Goal: Transaction & Acquisition: Purchase product/service

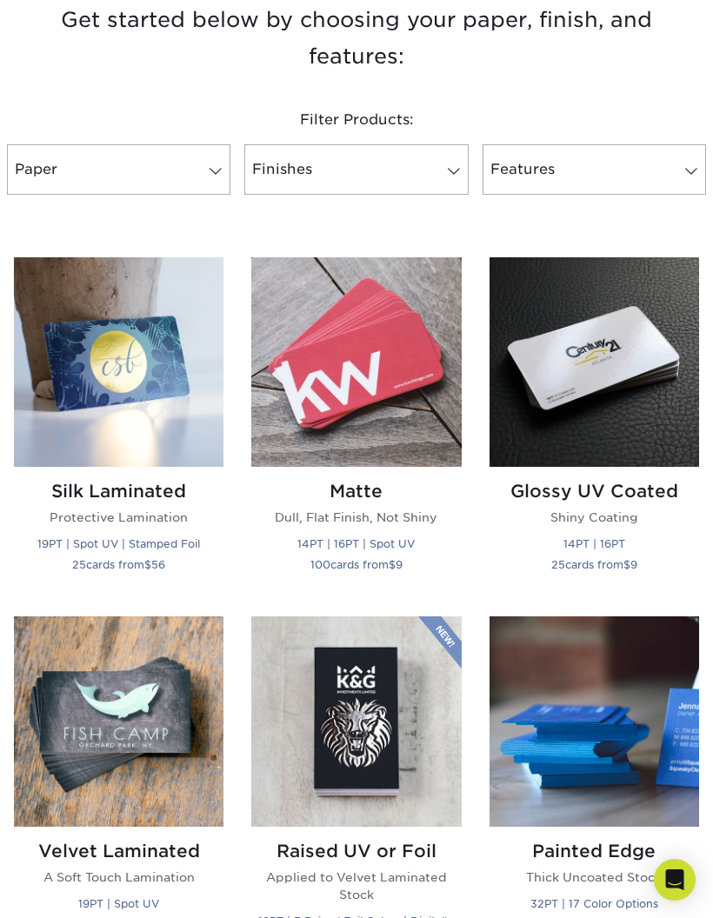
click at [573, 371] on img at bounding box center [593, 361] width 209 height 209
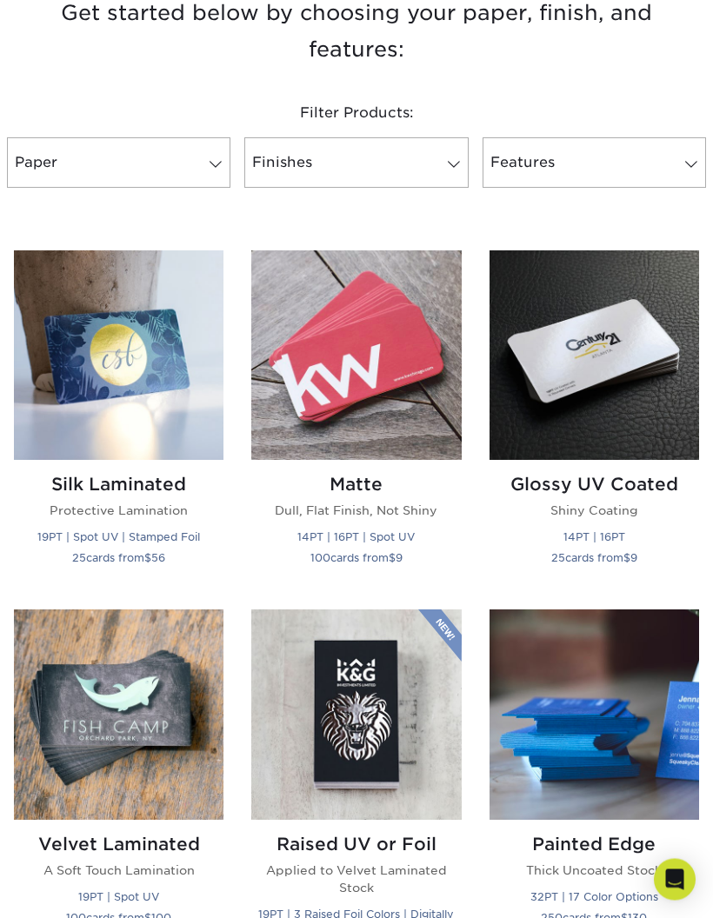
scroll to position [657, 0]
click at [594, 364] on img at bounding box center [593, 354] width 209 height 209
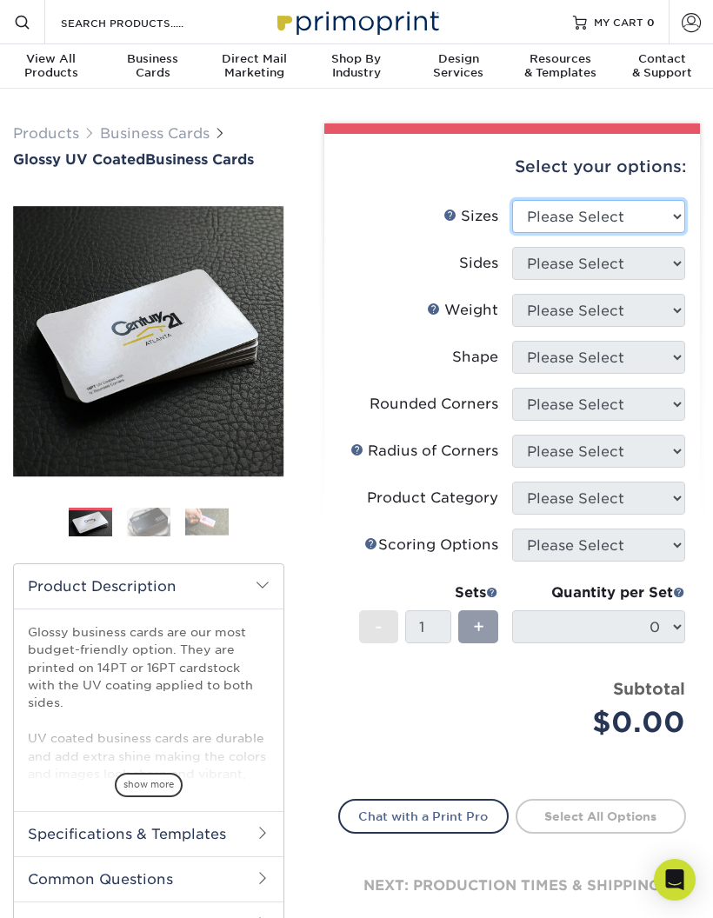
click at [614, 208] on select "Please Select 1.5" x 3.5" - Mini 1.75" x 3.5" - Mini 2" x 2" - Square 2" x 3" -…" at bounding box center [598, 216] width 173 height 33
select select "2.00x2.00"
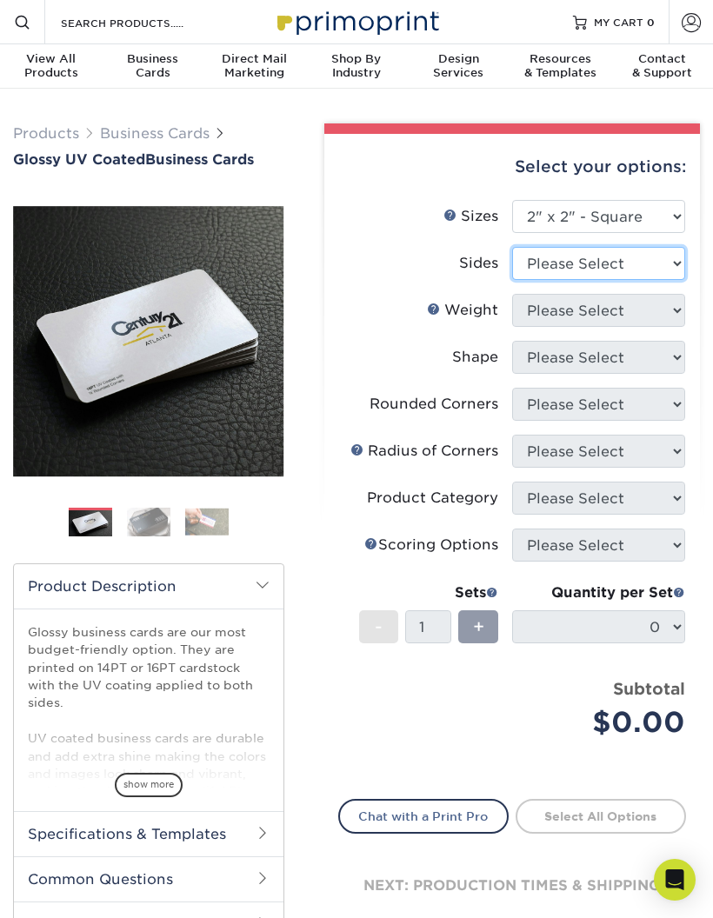
click at [621, 256] on select "Please Select Print Both Sides Print Front Only" at bounding box center [598, 263] width 173 height 33
select select "13abbda7-1d64-4f25-8bb2-c179b224825d"
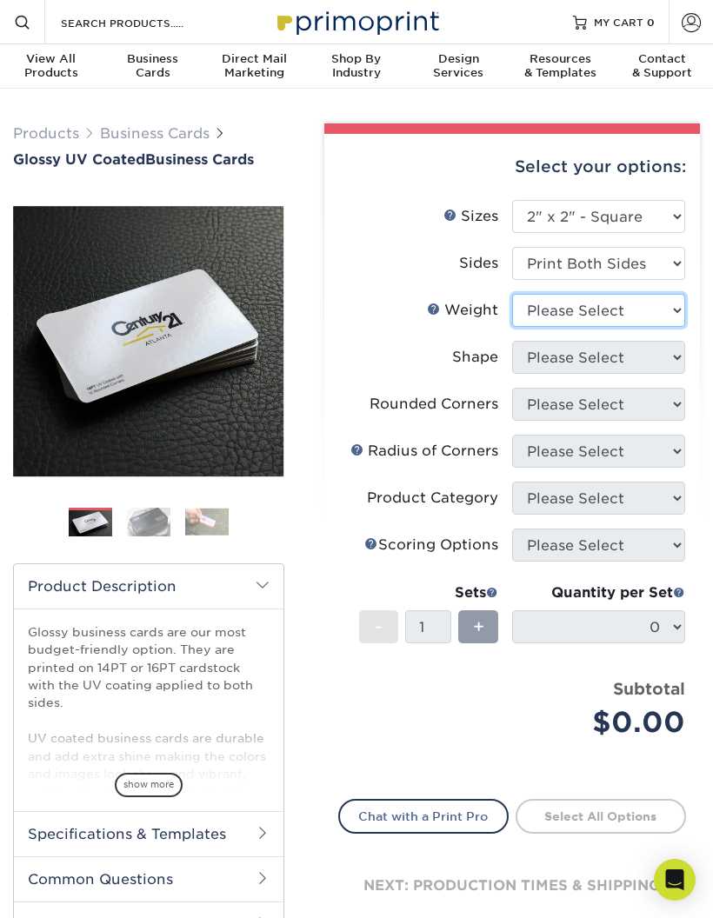
click at [624, 316] on select "Please Select 14PT 16PT" at bounding box center [598, 310] width 173 height 33
select select "14PT"
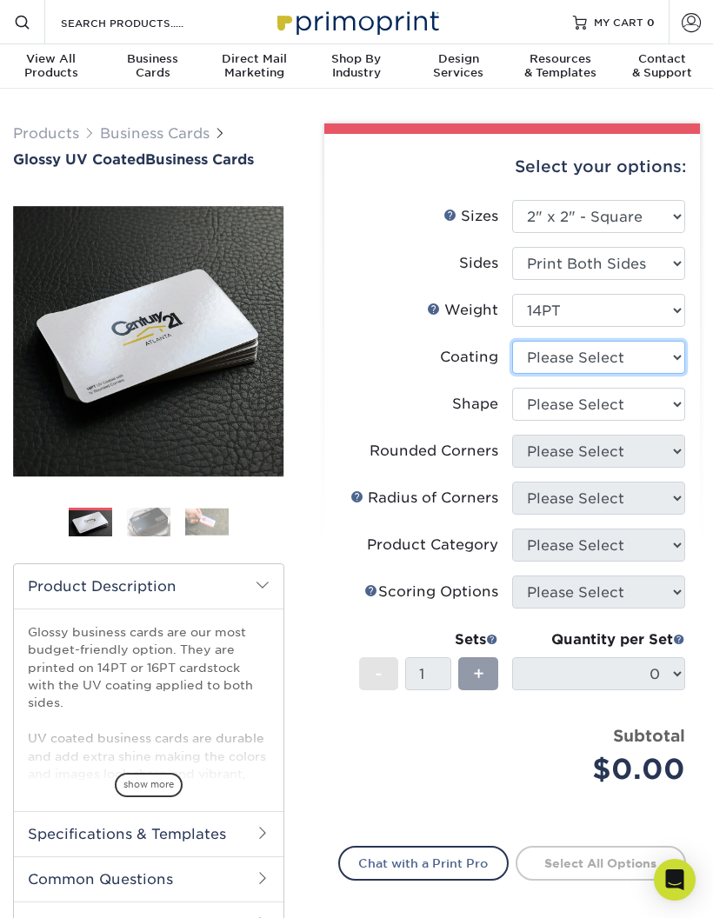
click at [633, 358] on select at bounding box center [598, 357] width 173 height 33
select select "ae367451-b2b8-45df-a344-0f05b6a12993"
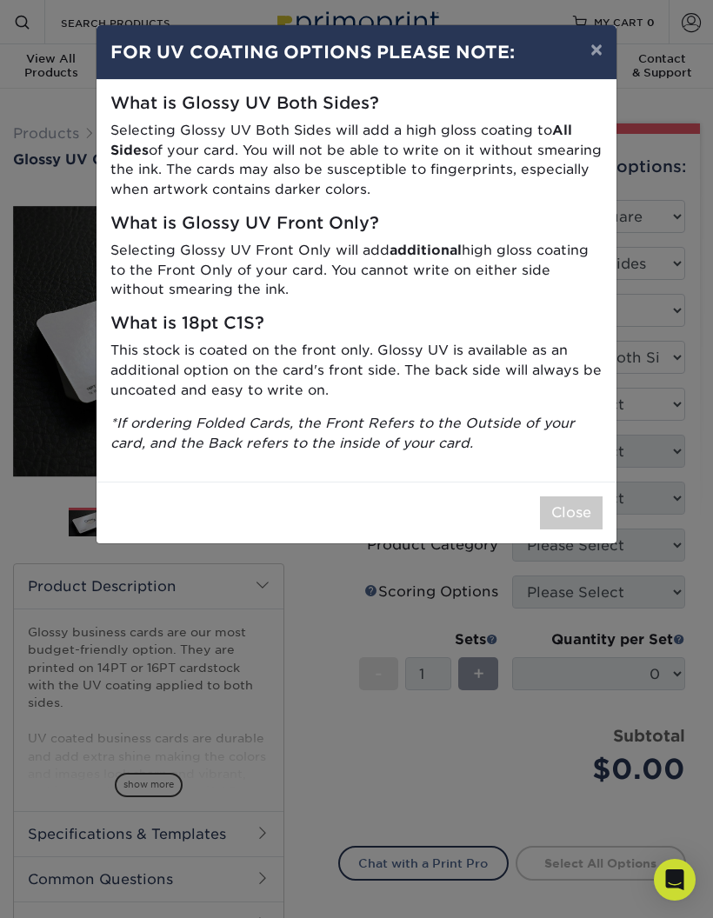
click at [573, 496] on button "Close" at bounding box center [571, 512] width 63 height 33
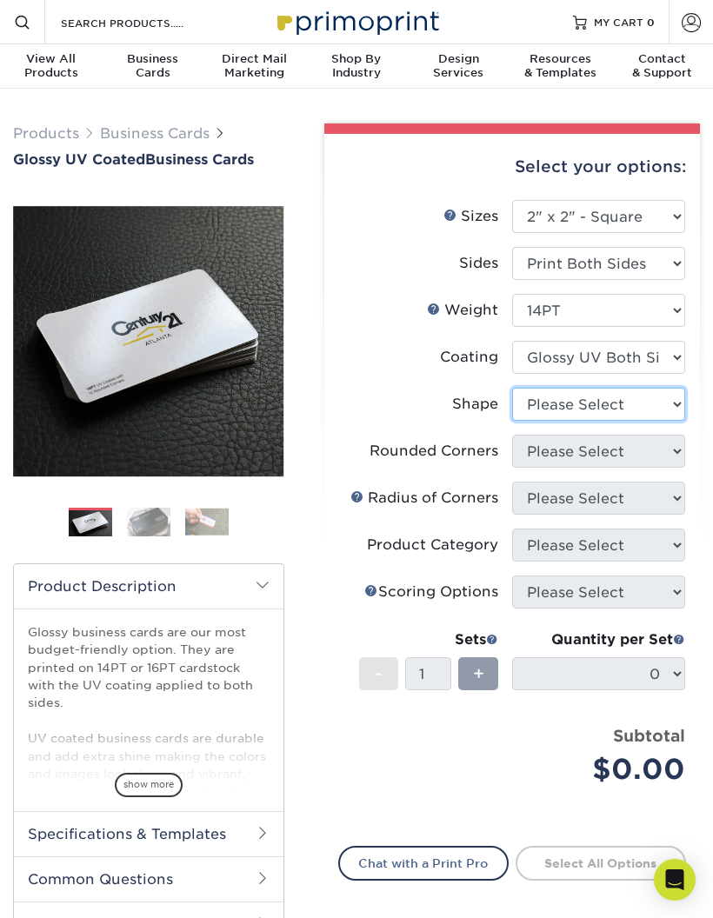
click at [655, 403] on select "Please Select Standard" at bounding box center [598, 404] width 173 height 33
select select "standard"
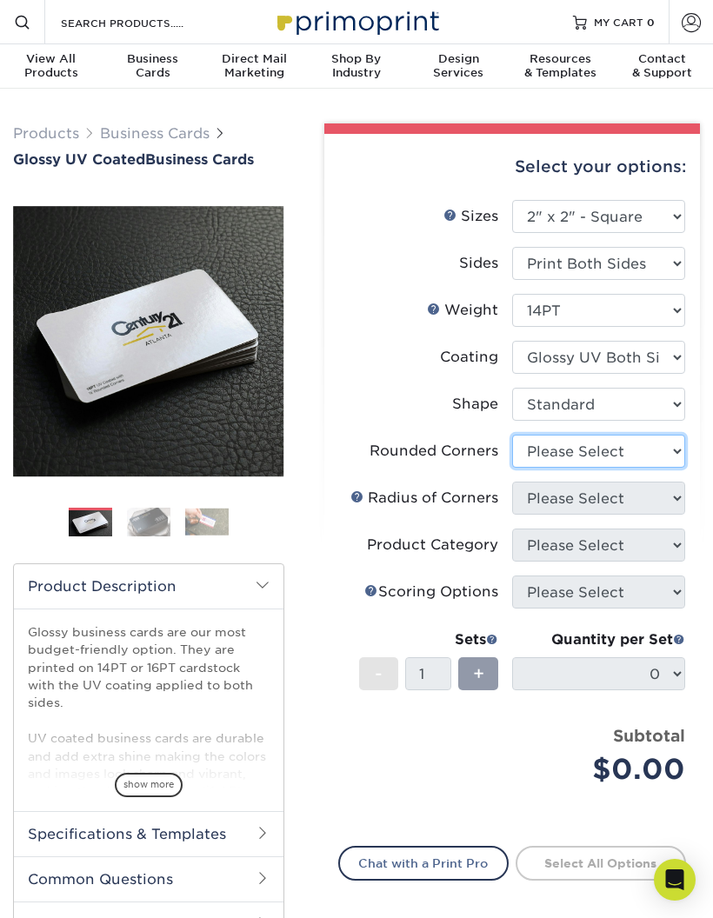
click at [629, 456] on select "Please Select Yes - Round 2 Corners Yes - Round 4 Corners No" at bounding box center [598, 451] width 173 height 33
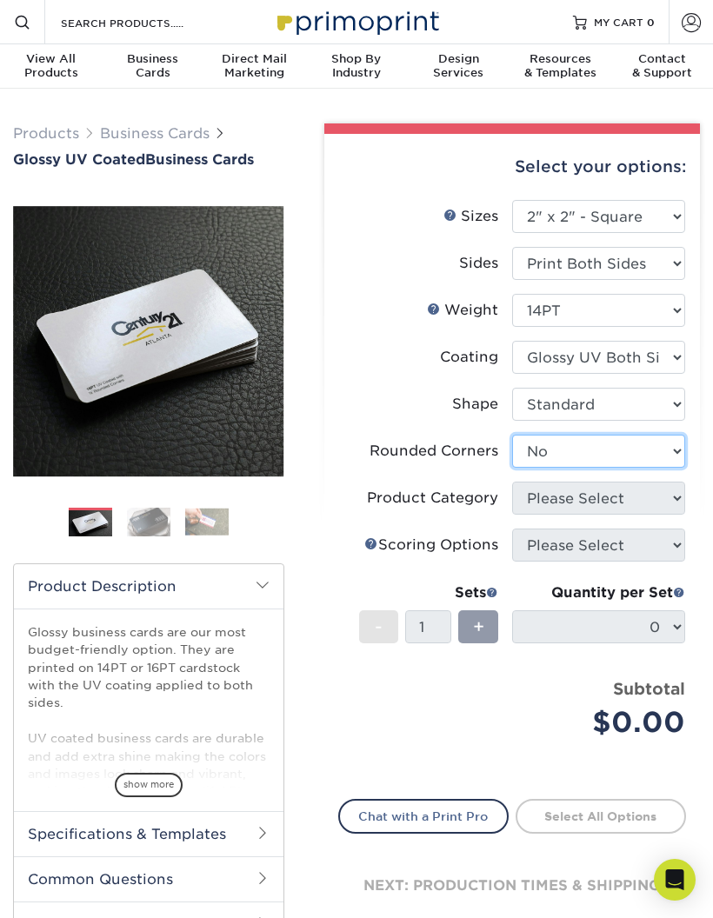
click at [641, 456] on select "Please Select Yes - Round 2 Corners Yes - Round 4 Corners No" at bounding box center [598, 451] width 173 height 33
click at [666, 464] on select "Please Select Yes - Round 2 Corners Yes - Round 4 Corners No" at bounding box center [598, 451] width 173 height 33
click at [654, 462] on select "Please Select Yes - Round 2 Corners Yes - Round 4 Corners No" at bounding box center [598, 451] width 173 height 33
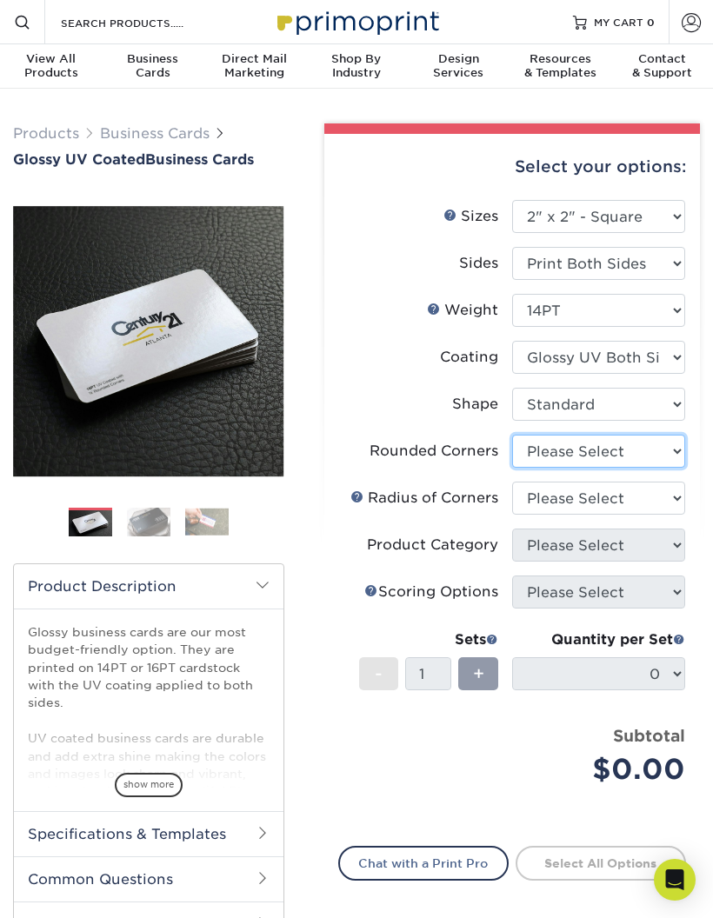
click at [629, 451] on select "Please Select Yes - Round 2 Corners Yes - Round 4 Corners No" at bounding box center [598, 451] width 173 height 33
click at [604, 492] on select "Please Select" at bounding box center [598, 497] width 173 height 33
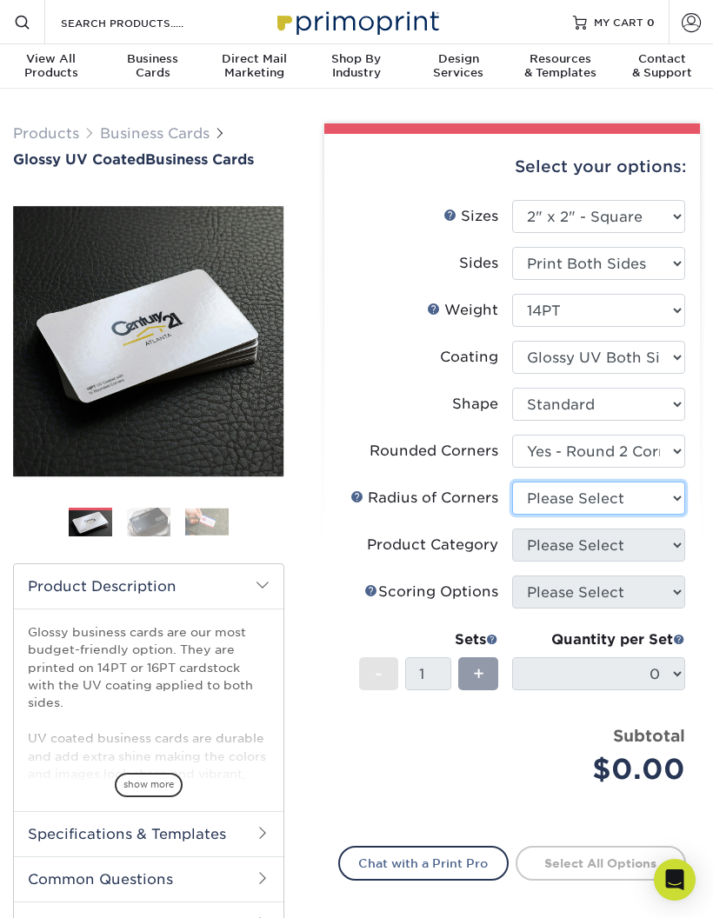
click at [599, 503] on select "Please Select" at bounding box center [598, 497] width 173 height 33
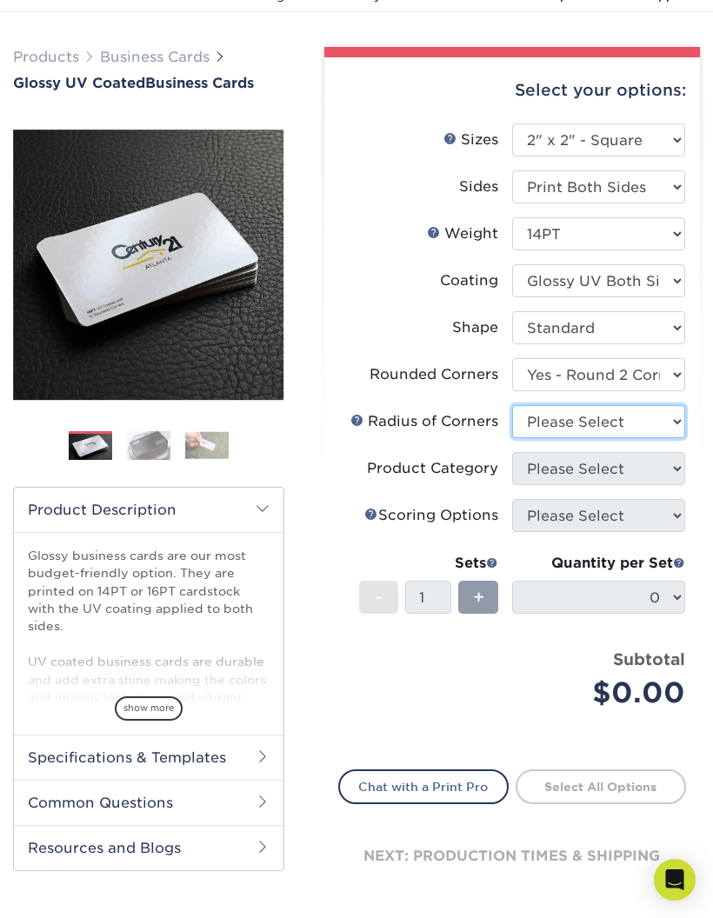
scroll to position [90, 0]
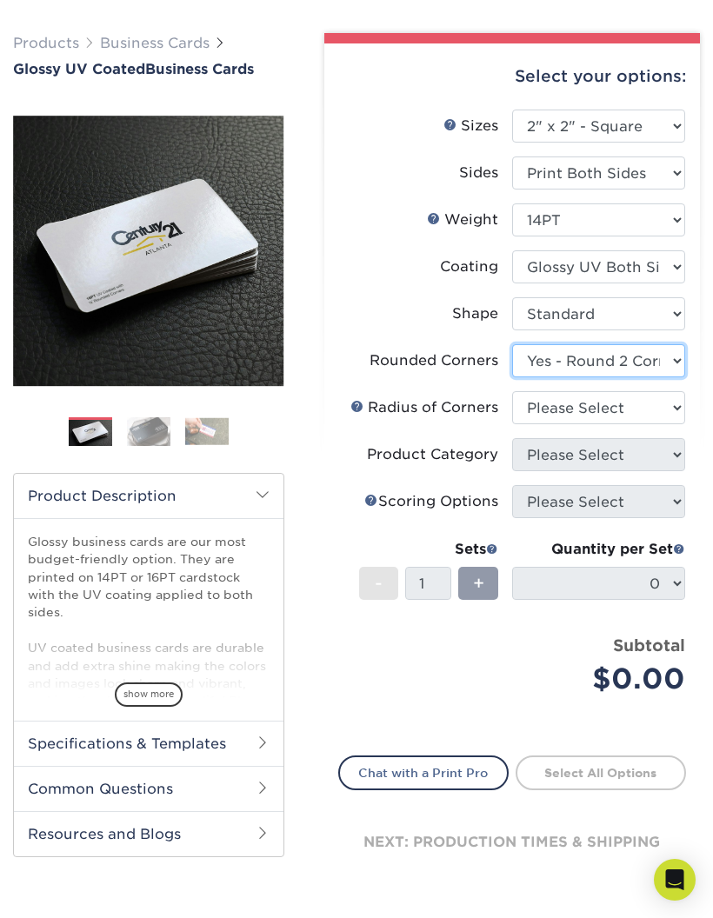
click at [640, 351] on select "Please Select Yes - Round 2 Corners Yes - Round 4 Corners No" at bounding box center [598, 360] width 173 height 33
select select "0"
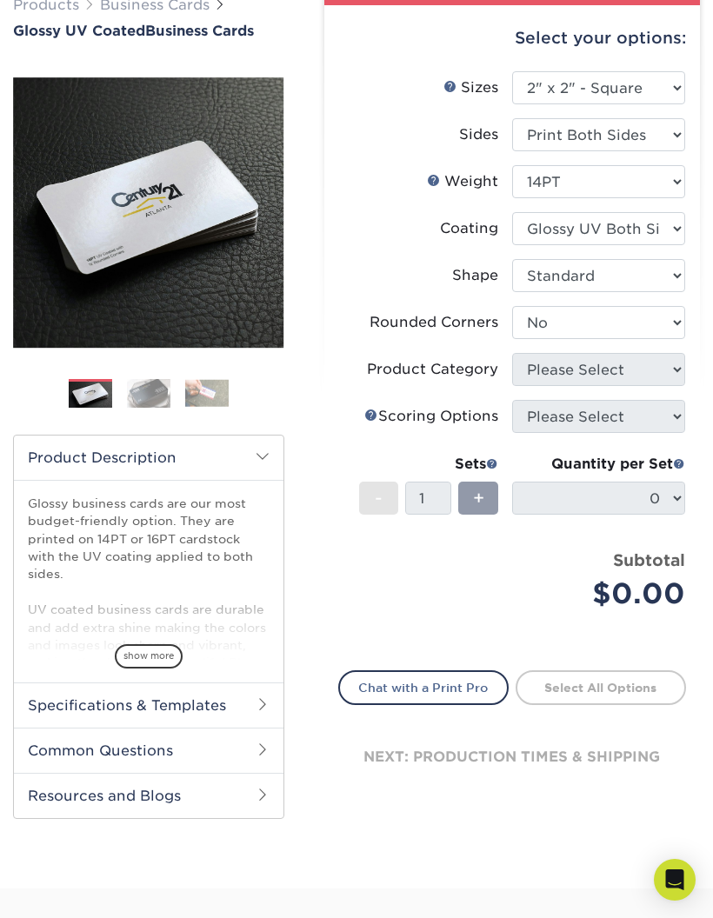
scroll to position [0, 0]
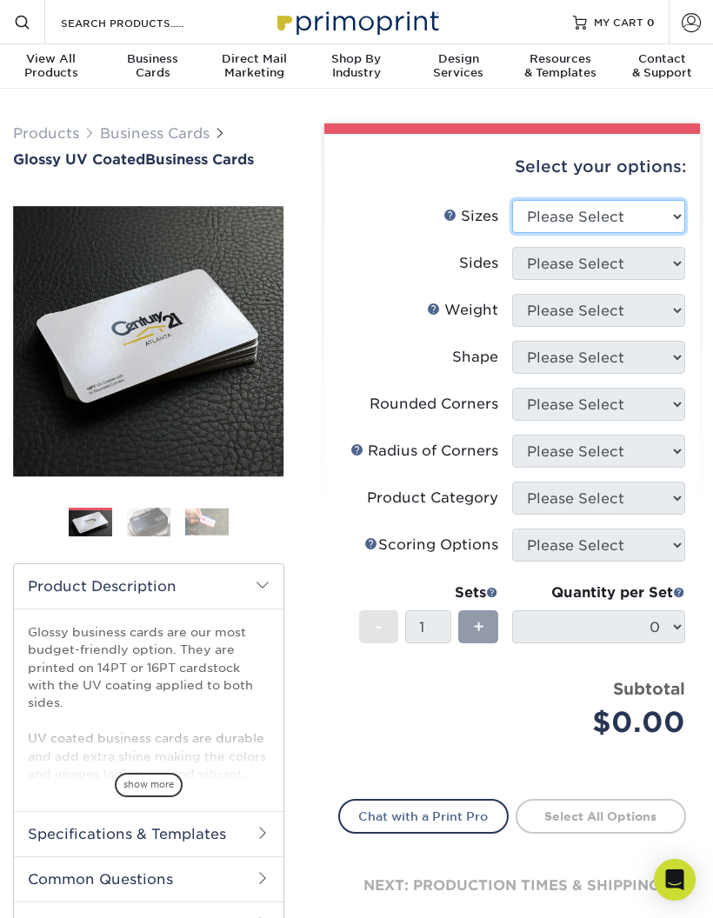
click at [589, 203] on select "Please Select 1.5" x 3.5" - Mini 1.75" x 3.5" - Mini 2" x 2" - Square 2" x 3" -…" at bounding box center [598, 216] width 173 height 33
select select "2.00x2.00"
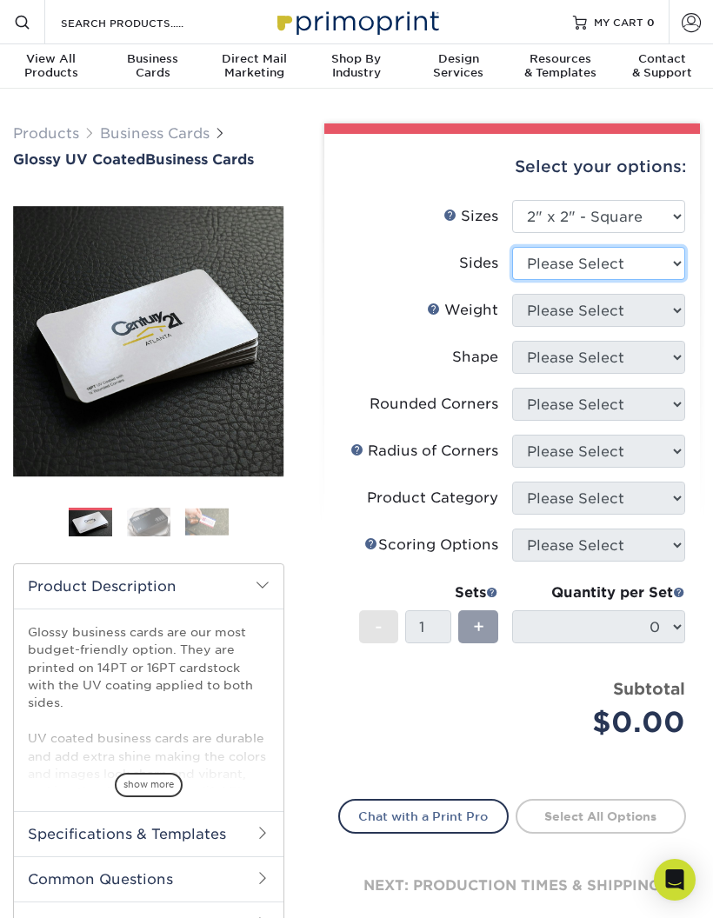
click at [614, 265] on select "Please Select Print Both Sides Print Front Only" at bounding box center [598, 263] width 173 height 33
select select "13abbda7-1d64-4f25-8bb2-c179b224825d"
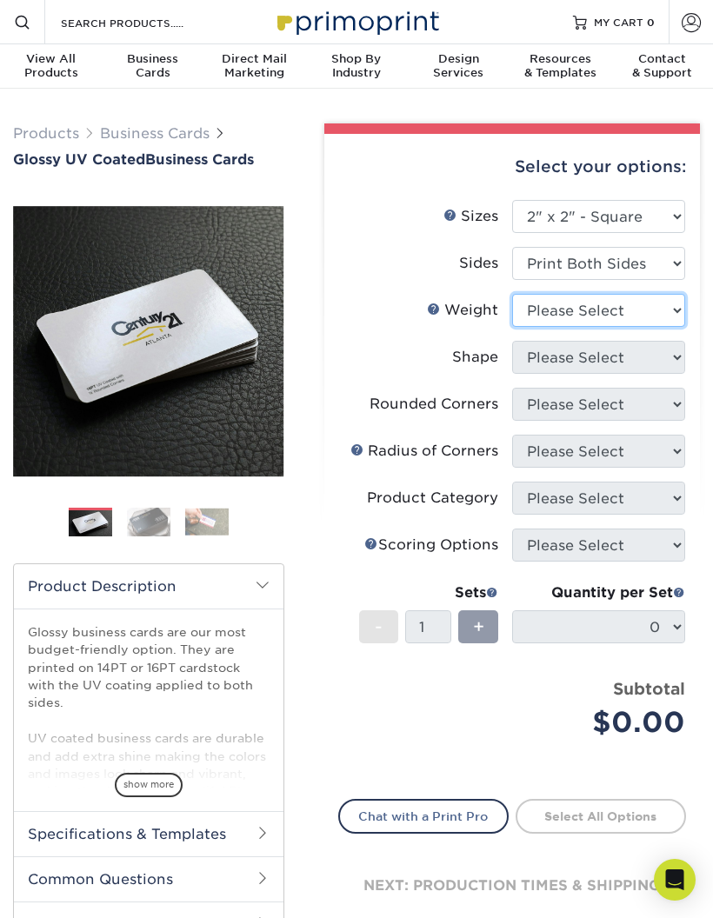
click at [640, 302] on select "Please Select 14PT 16PT" at bounding box center [598, 310] width 173 height 33
select select "14PT"
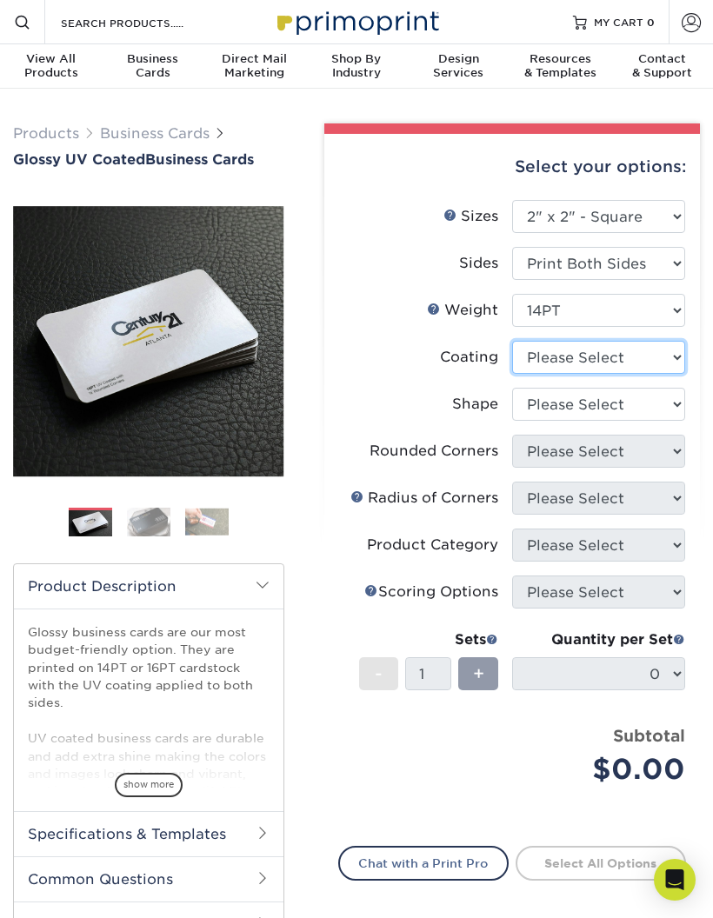
click at [615, 343] on select at bounding box center [598, 357] width 173 height 33
select select "ae367451-b2b8-45df-a344-0f05b6a12993"
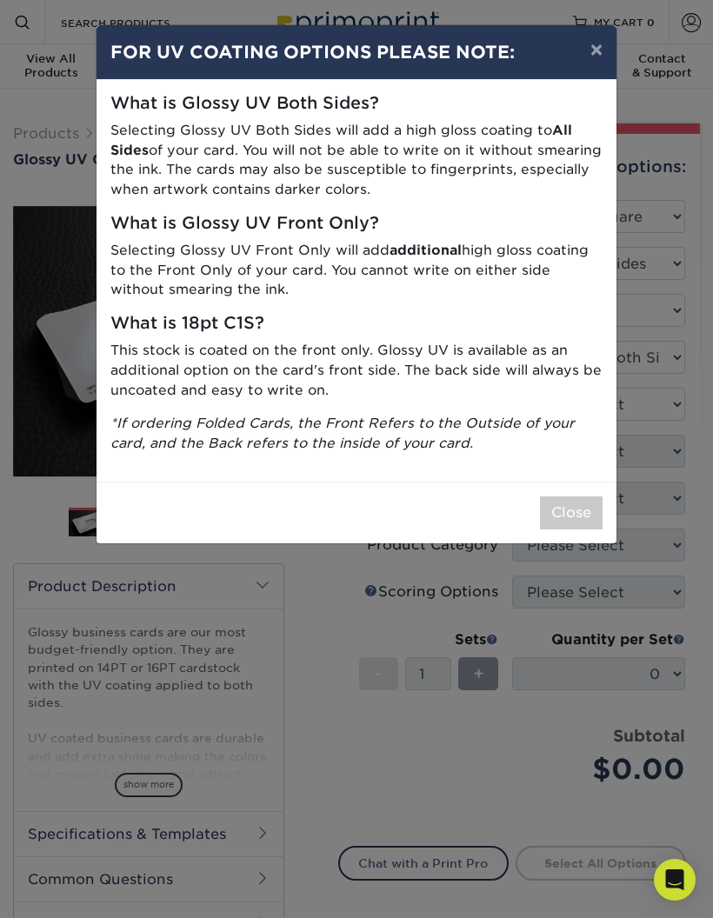
click at [567, 496] on button "Close" at bounding box center [571, 512] width 63 height 33
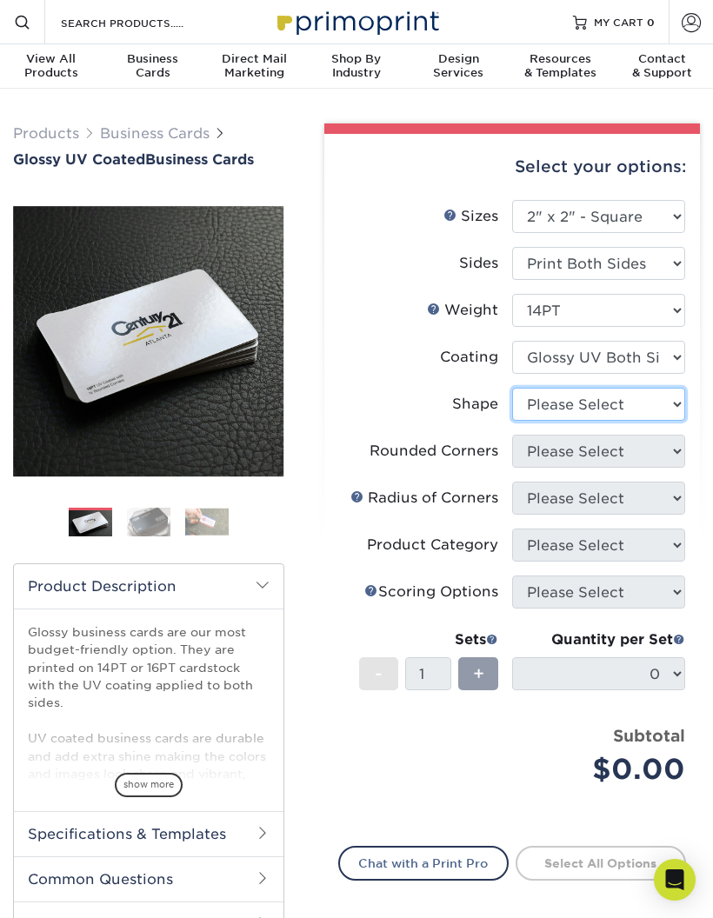
click at [621, 408] on select "Please Select Standard" at bounding box center [598, 404] width 173 height 33
click at [607, 408] on select "Please Select Standard" at bounding box center [598, 404] width 173 height 33
select select "standard"
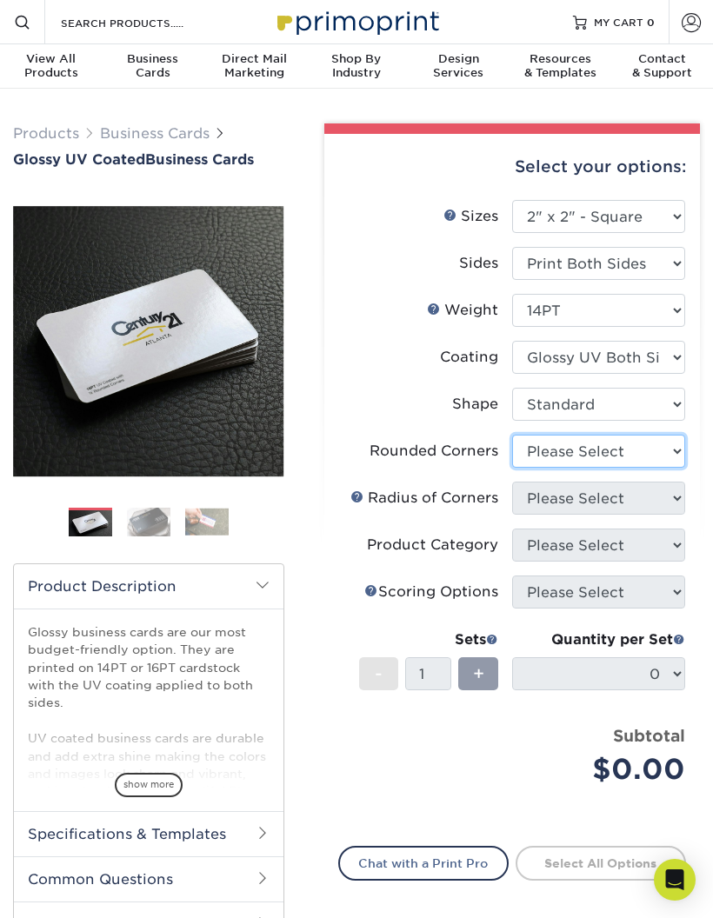
click at [597, 453] on select "Please Select Yes - Round 2 Corners Yes - Round 4 Corners No" at bounding box center [598, 451] width 173 height 33
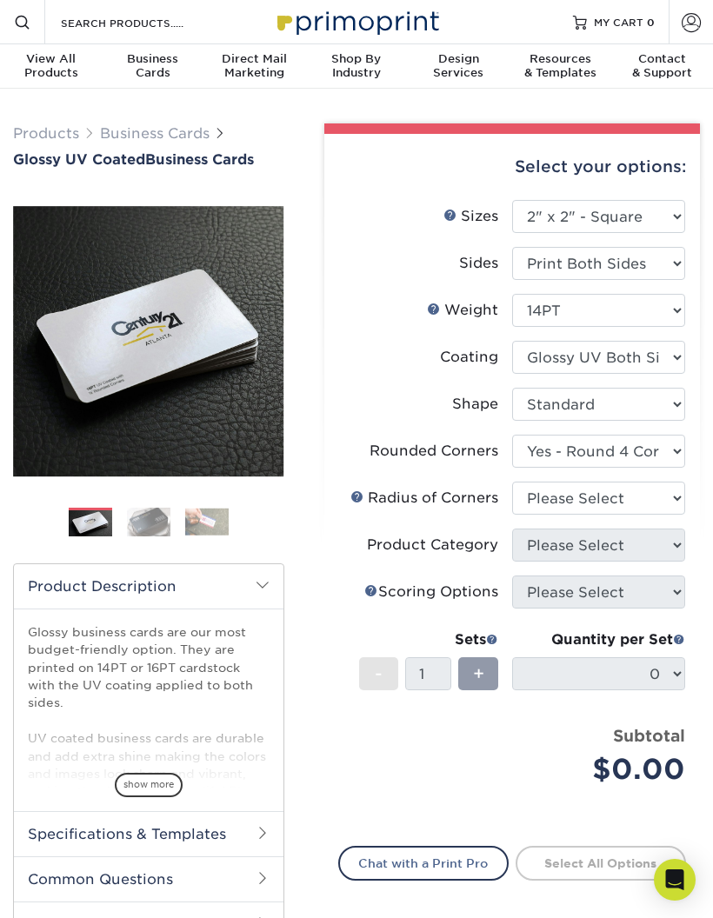
click at [621, 493] on select "Please Select" at bounding box center [598, 497] width 173 height 33
click at [601, 497] on select "Please Select" at bounding box center [598, 497] width 173 height 33
click at [597, 449] on select "Please Select Yes - Round 2 Corners Yes - Round 4 Corners No" at bounding box center [598, 451] width 173 height 33
click at [574, 464] on select "Please Select Yes - Round 2 Corners Yes - Round 4 Corners No" at bounding box center [598, 451] width 173 height 33
click at [573, 495] on select "Please Select" at bounding box center [598, 497] width 173 height 33
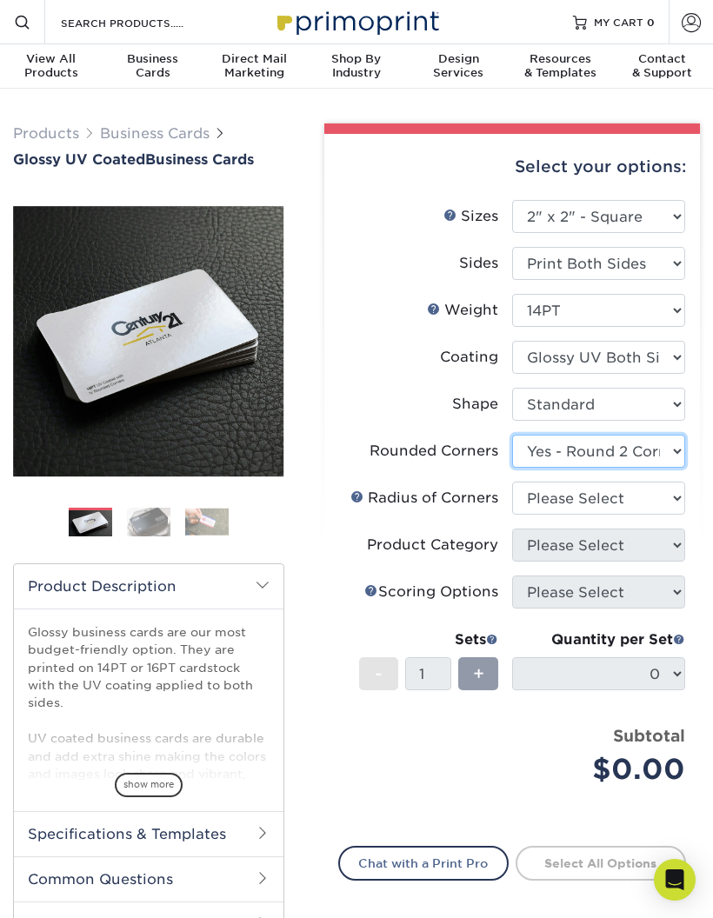
click at [582, 440] on select "Please Select Yes - Round 2 Corners Yes - Round 4 Corners No" at bounding box center [598, 451] width 173 height 33
click at [617, 453] on select "Please Select Yes - Round 2 Corners Yes - Round 4 Corners No" at bounding box center [598, 451] width 173 height 33
select select "-1"
click at [559, 569] on li "Product Category Please Select" at bounding box center [512, 551] width 346 height 47
click at [530, 608] on li "Scoring Help Scoring Options Please Select" at bounding box center [512, 598] width 346 height 47
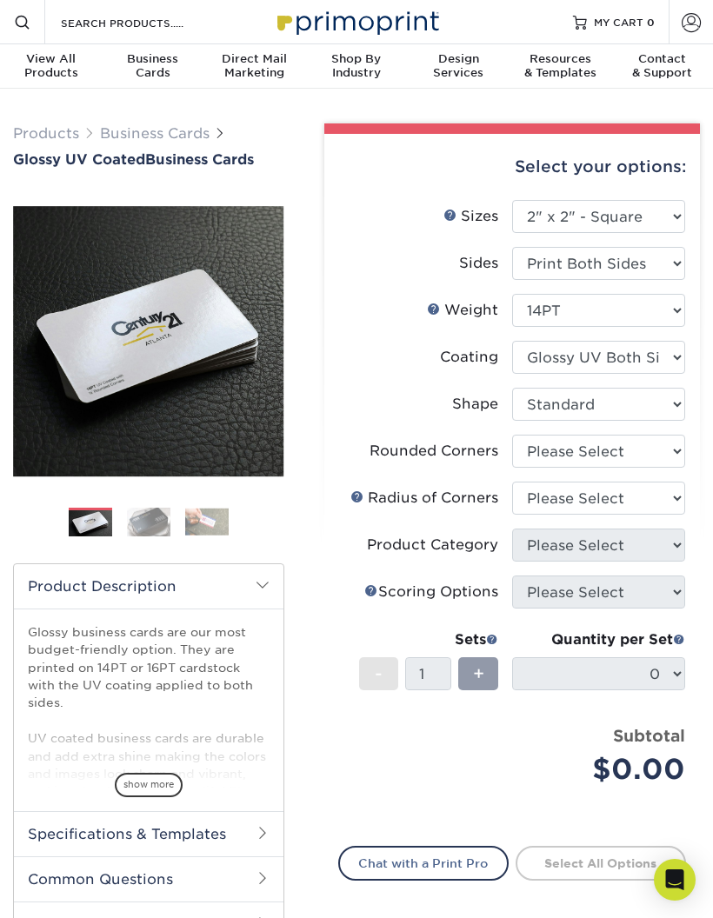
click at [553, 573] on li "Product Category Please Select" at bounding box center [512, 551] width 346 height 47
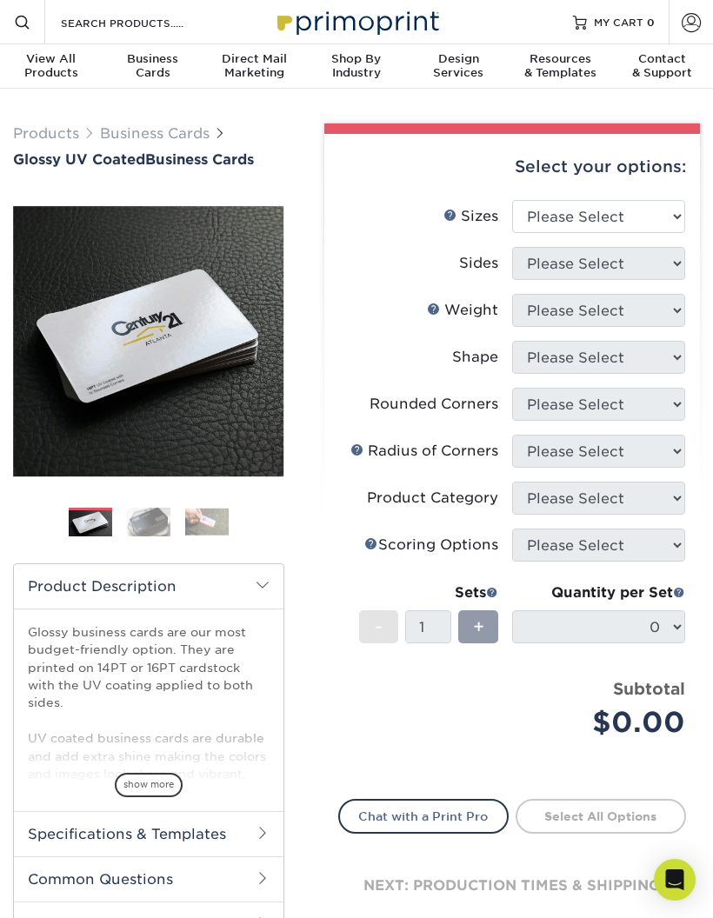
click at [606, 185] on div "Select your options:" at bounding box center [512, 167] width 348 height 66
click at [621, 200] on select "Please Select 1.5" x 3.5" - Mini 1.75" x 3.5" - Mini 2" x 2" - Square 2" x 3" -…" at bounding box center [598, 216] width 173 height 33
select select "2.00x3.50"
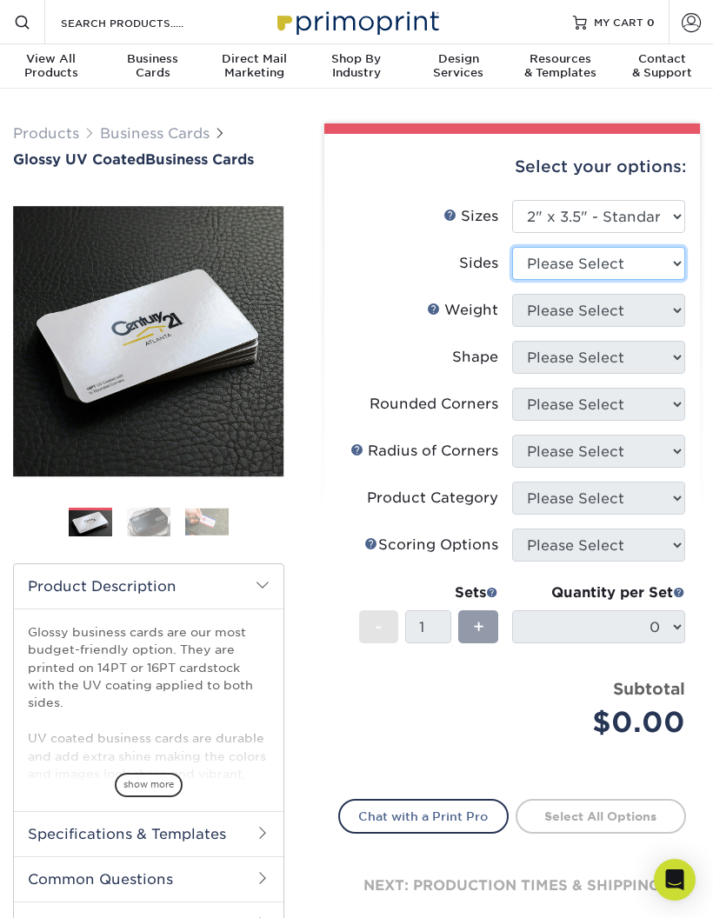
click at [646, 273] on select "Please Select Print Both Sides Print Front Only" at bounding box center [598, 263] width 173 height 33
select select "13abbda7-1d64-4f25-8bb2-c179b224825d"
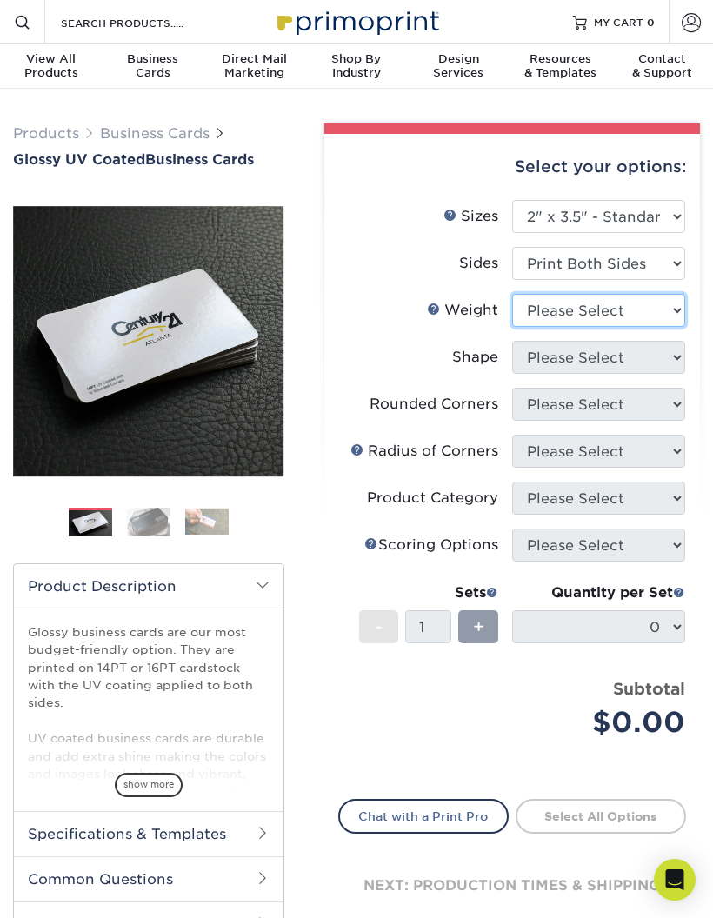
click at [644, 312] on select "Please Select 16PT 14PT" at bounding box center [598, 310] width 173 height 33
select select "14PT"
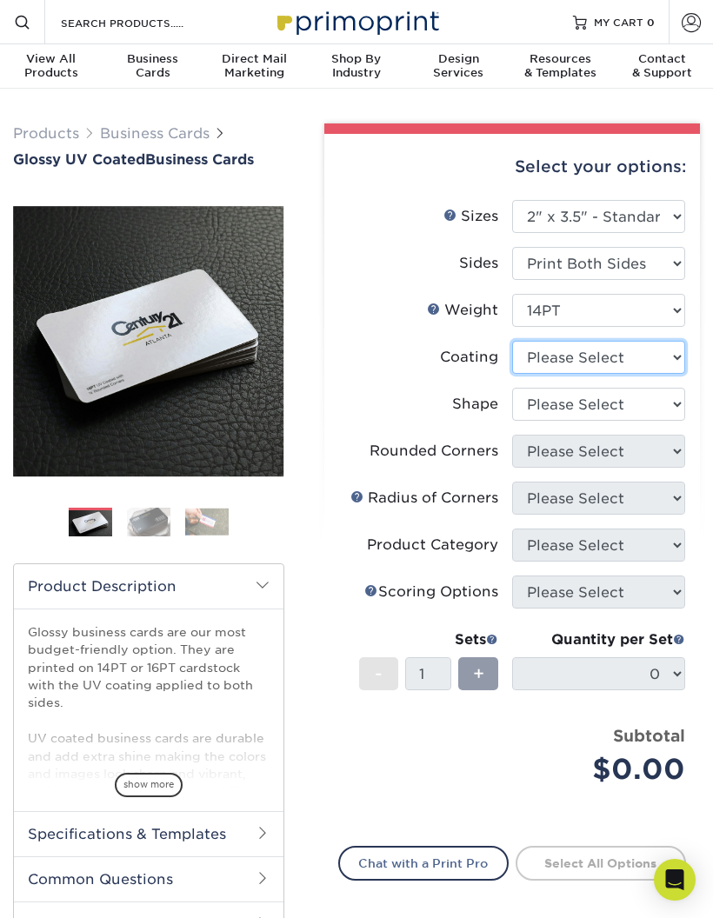
click at [648, 348] on select at bounding box center [598, 357] width 173 height 33
select select "ae367451-b2b8-45df-a344-0f05b6a12993"
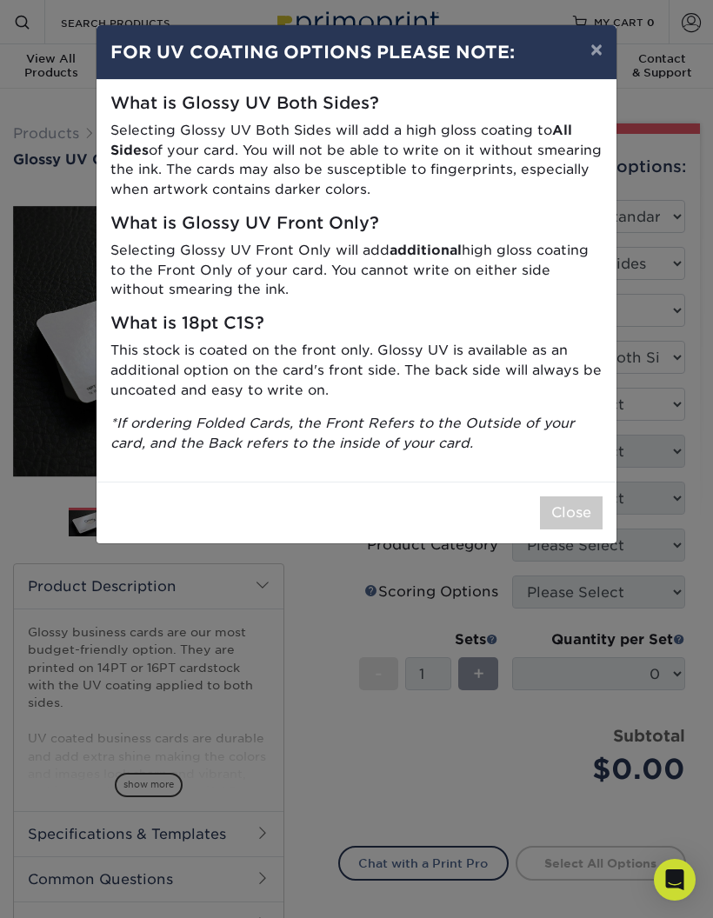
click at [585, 496] on button "Close" at bounding box center [571, 512] width 63 height 33
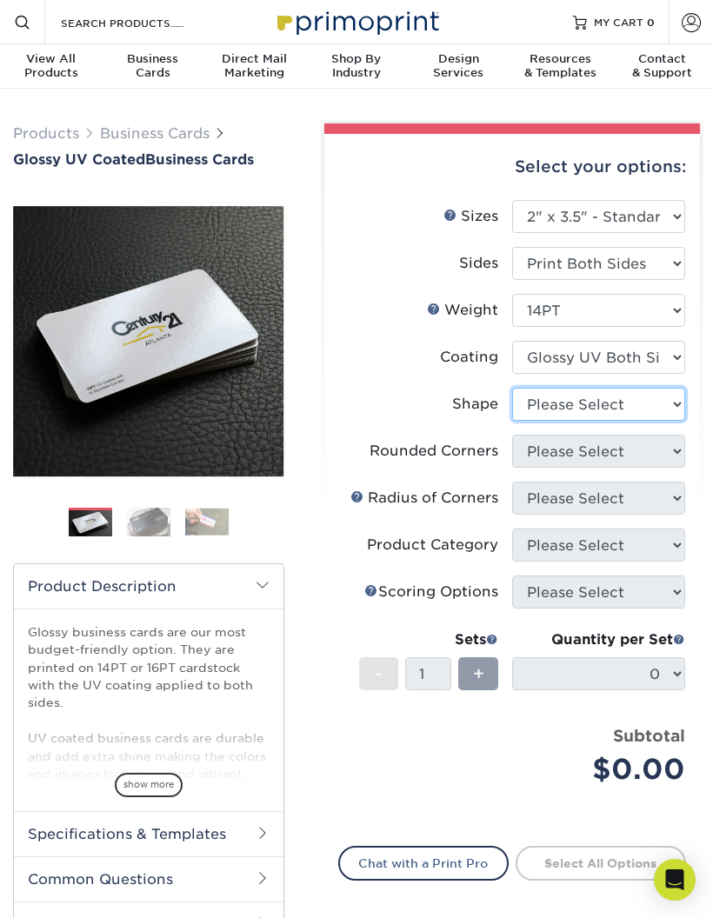
click at [655, 408] on select "Please Select Standard" at bounding box center [598, 404] width 173 height 33
select select "standard"
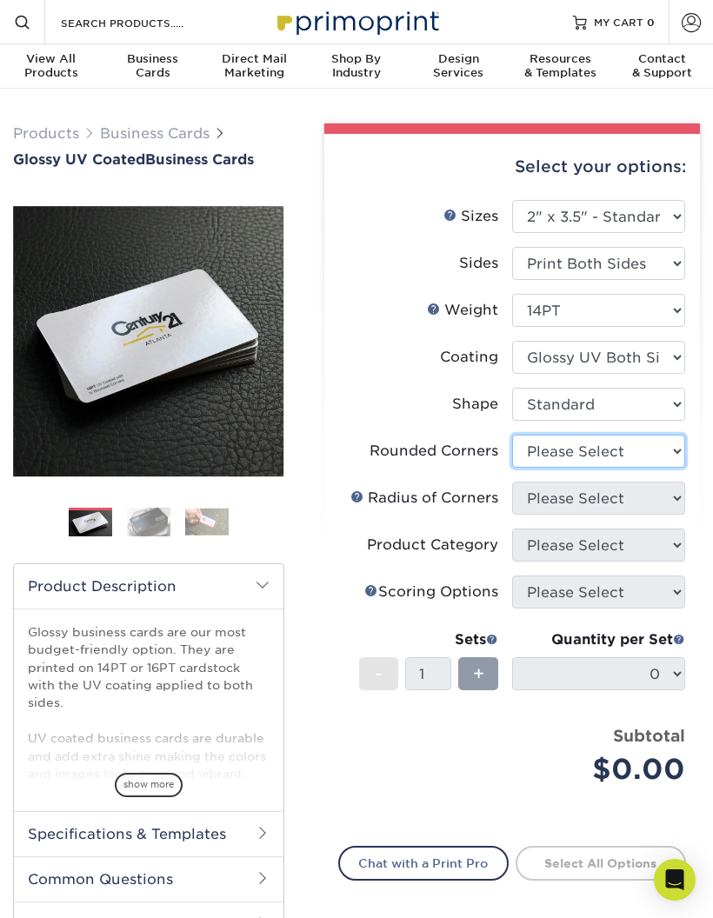
click at [644, 450] on select "Please Select Yes - Round 2 Corners Yes - Round 4 Corners No" at bounding box center [598, 451] width 173 height 33
select select "0"
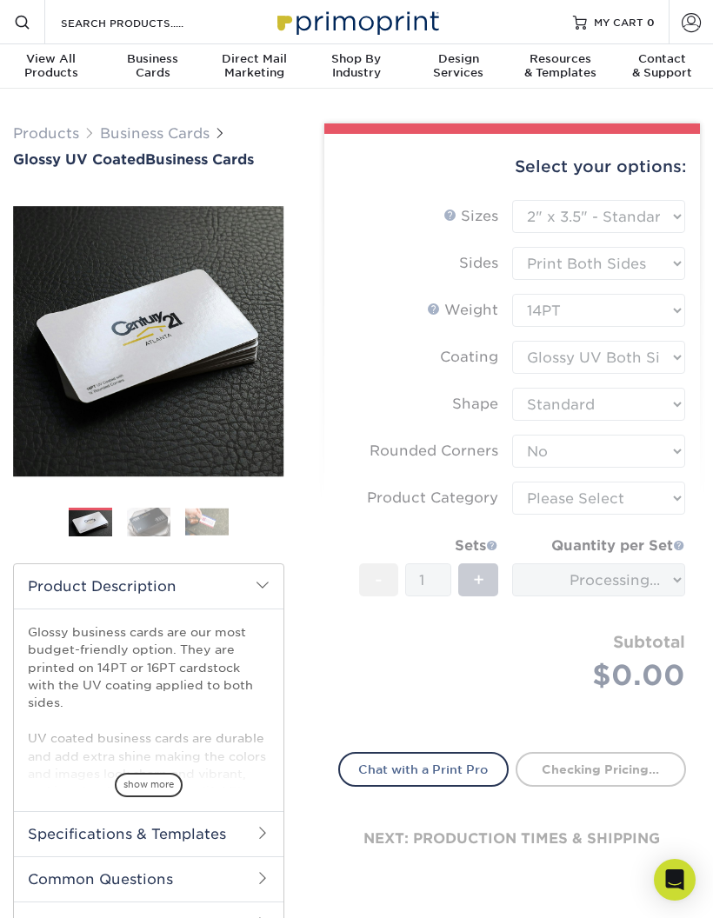
click at [650, 495] on form "Sizes Help Sizes Please Select 1.5" x 3.5" - Mini 1.75" x 3.5" - Mini 2" x 2" -…" at bounding box center [512, 465] width 348 height 531
click at [627, 505] on form "Sizes Help Sizes Please Select 1.5" x 3.5" - Mini 1.75" x 3.5" - Mini 2" x 2" -…" at bounding box center [512, 465] width 348 height 531
click at [614, 518] on form "Sizes Help Sizes Please Select 1.5" x 3.5" - Mini 1.75" x 3.5" - Mini 2" x 2" -…" at bounding box center [512, 465] width 348 height 531
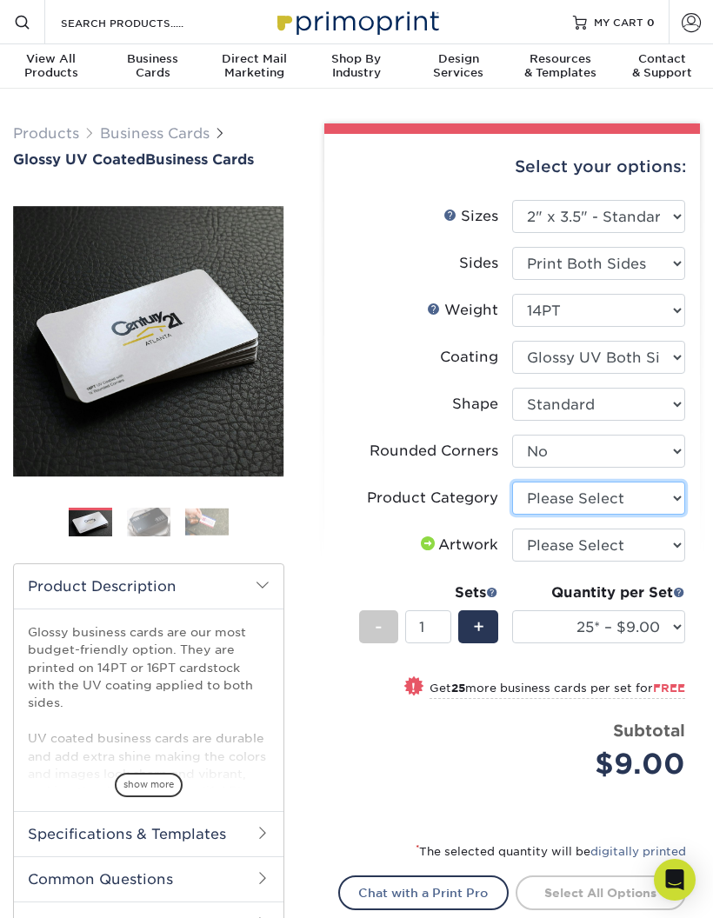
click at [629, 499] on select "Please Select Business Cards" at bounding box center [598, 497] width 173 height 33
select select "3b5148f1-0588-4f88-a218-97bcfdce65c1"
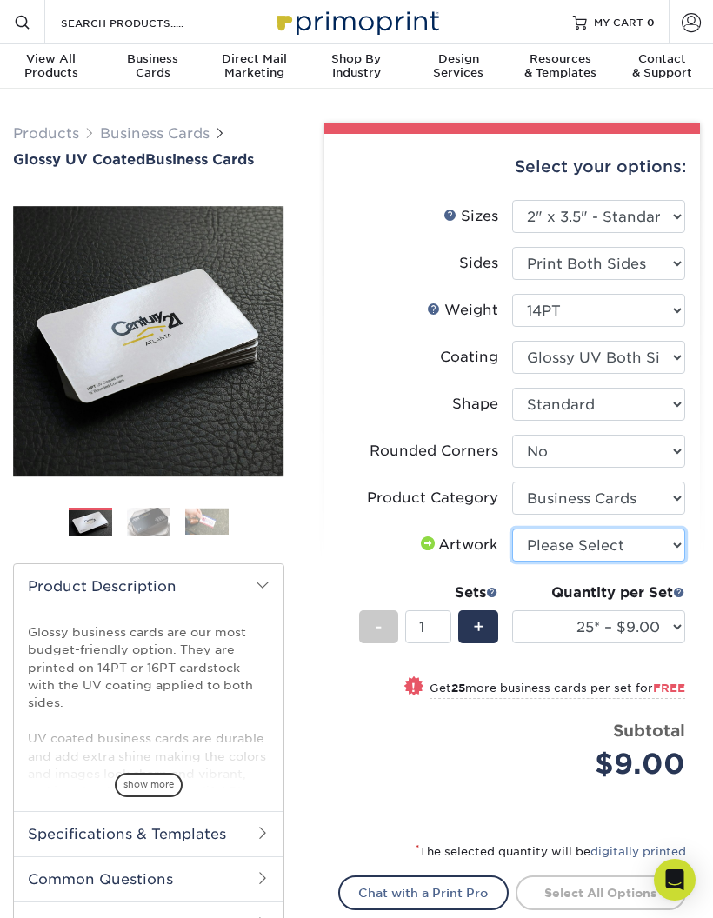
click at [623, 541] on select "Please Select I will upload files I need a design - $100" at bounding box center [598, 544] width 173 height 33
click at [587, 626] on select "25* – $9.00 50* – $9.00 100* – $9.00 250* – $17.00 500 – $33.00 1000 – $42.00 2…" at bounding box center [598, 626] width 173 height 33
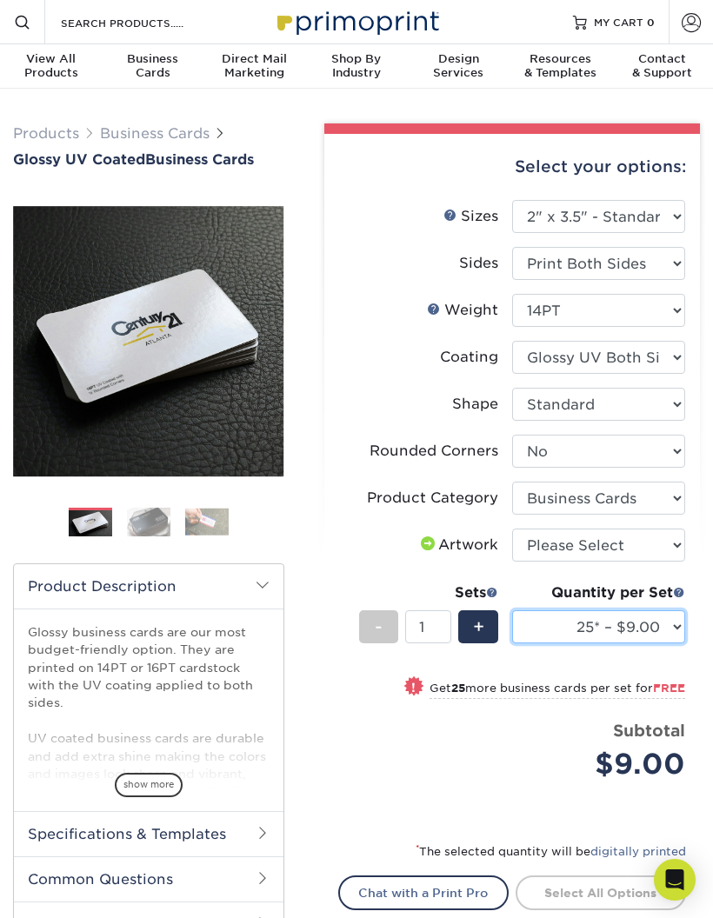
select select "250* – $17.00"
click at [307, 891] on div "Select your options: Sizes Help Sizes Please Select 1.5" x 3.5" - Mini -" at bounding box center [504, 575] width 415 height 905
